Goal: Check status

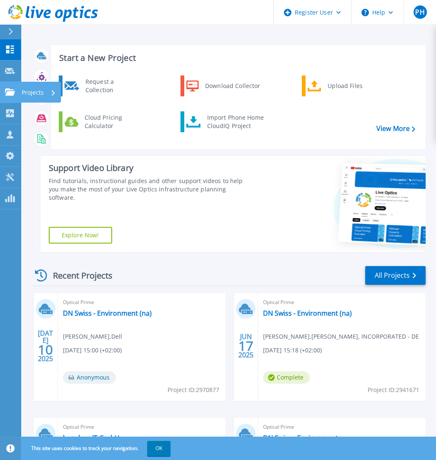
click at [10, 88] on icon at bounding box center [10, 91] width 10 height 7
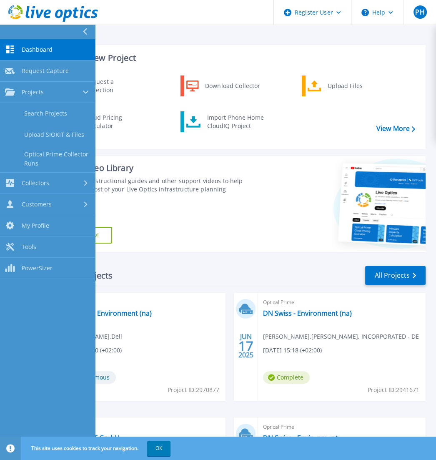
click at [49, 50] on span "Dashboard" at bounding box center [37, 50] width 31 height 8
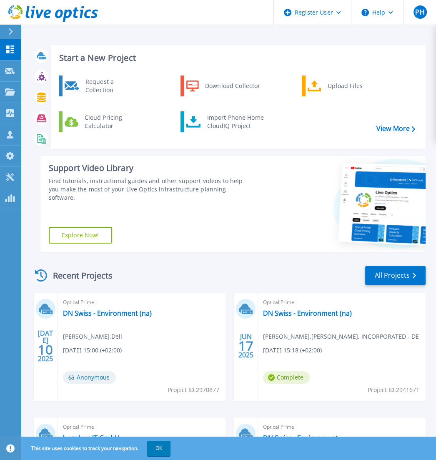
click at [183, 265] on div "Recent Projects All Projects" at bounding box center [228, 275] width 393 height 21
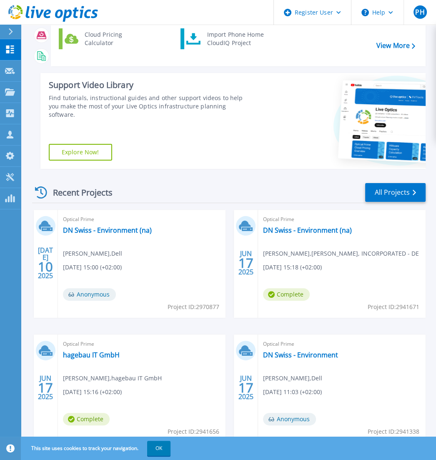
scroll to position [238, 0]
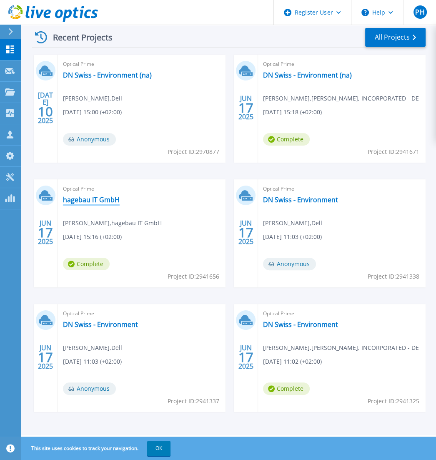
click at [98, 200] on link "hagebau IT GmbH" at bounding box center [91, 199] width 57 height 8
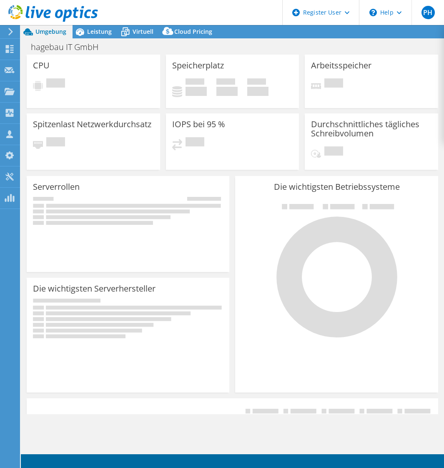
select select "USD"
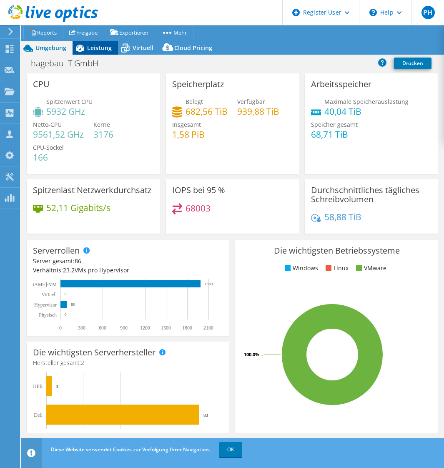
click at [100, 45] on span "Leistung" at bounding box center [99, 48] width 25 height 8
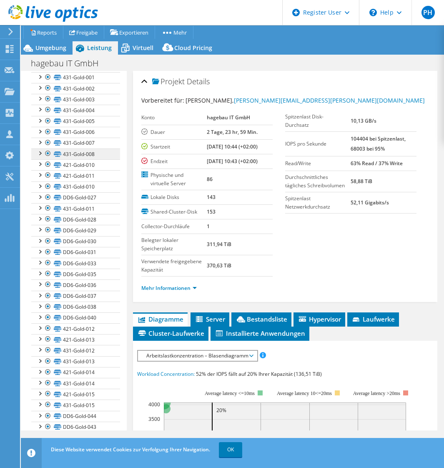
scroll to position [938, 0]
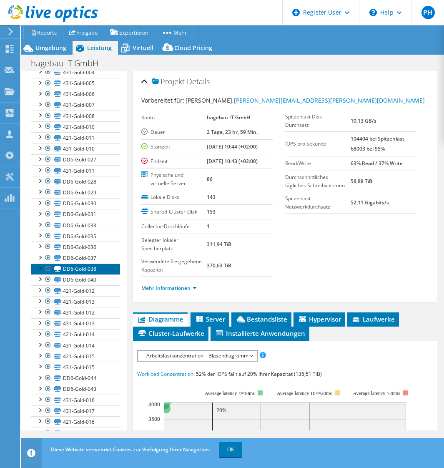
click at [80, 274] on link "DD6-Gold-038" at bounding box center [75, 268] width 89 height 11
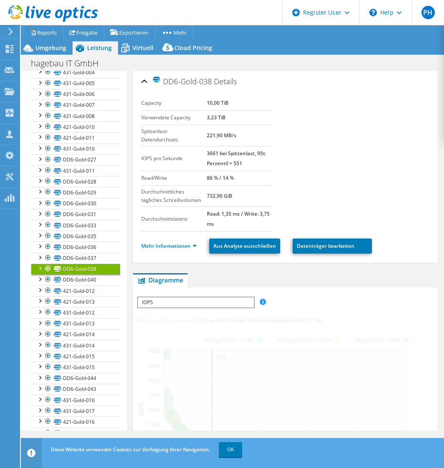
click at [40, 272] on div at bounding box center [39, 267] width 8 height 8
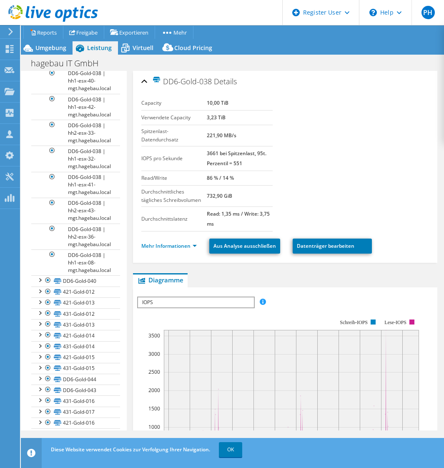
scroll to position [2344, 0]
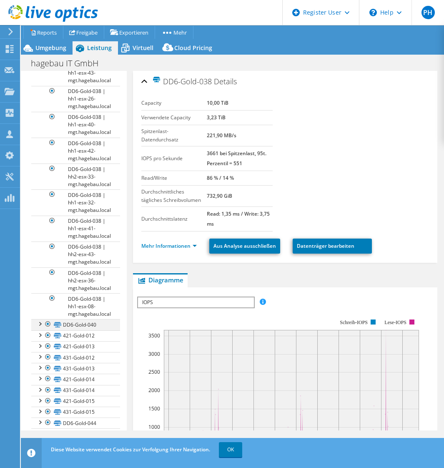
click at [39, 327] on div at bounding box center [39, 323] width 8 height 8
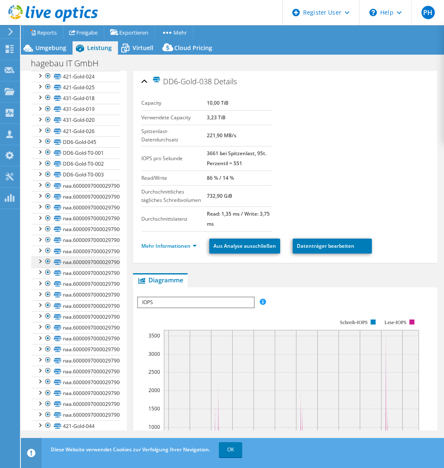
scroll to position [4324, 0]
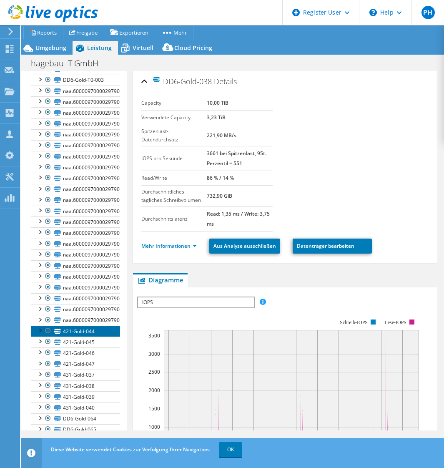
click at [84, 336] on link "421-Gold-044" at bounding box center [75, 330] width 89 height 11
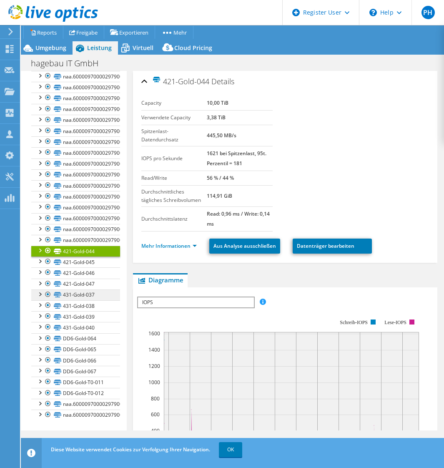
scroll to position [4428, 0]
click at [41, 254] on div at bounding box center [39, 249] width 8 height 8
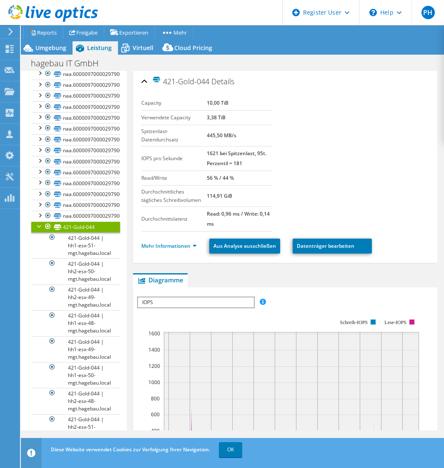
click at [41, 230] on div at bounding box center [39, 225] width 8 height 8
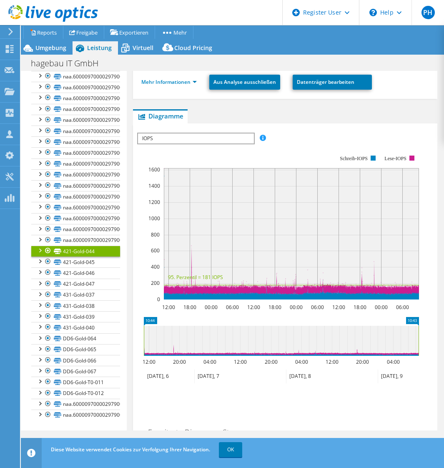
scroll to position [0, 0]
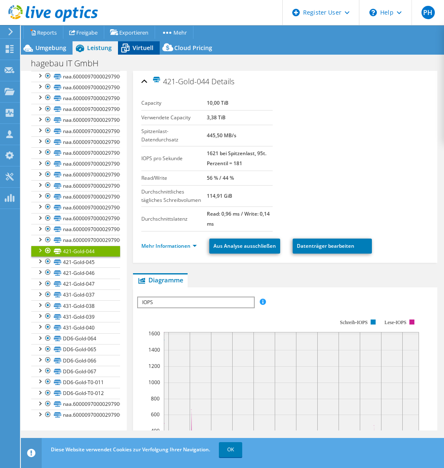
click at [145, 49] on span "Virtuell" at bounding box center [143, 48] width 21 height 8
